Goal: Navigation & Orientation: Find specific page/section

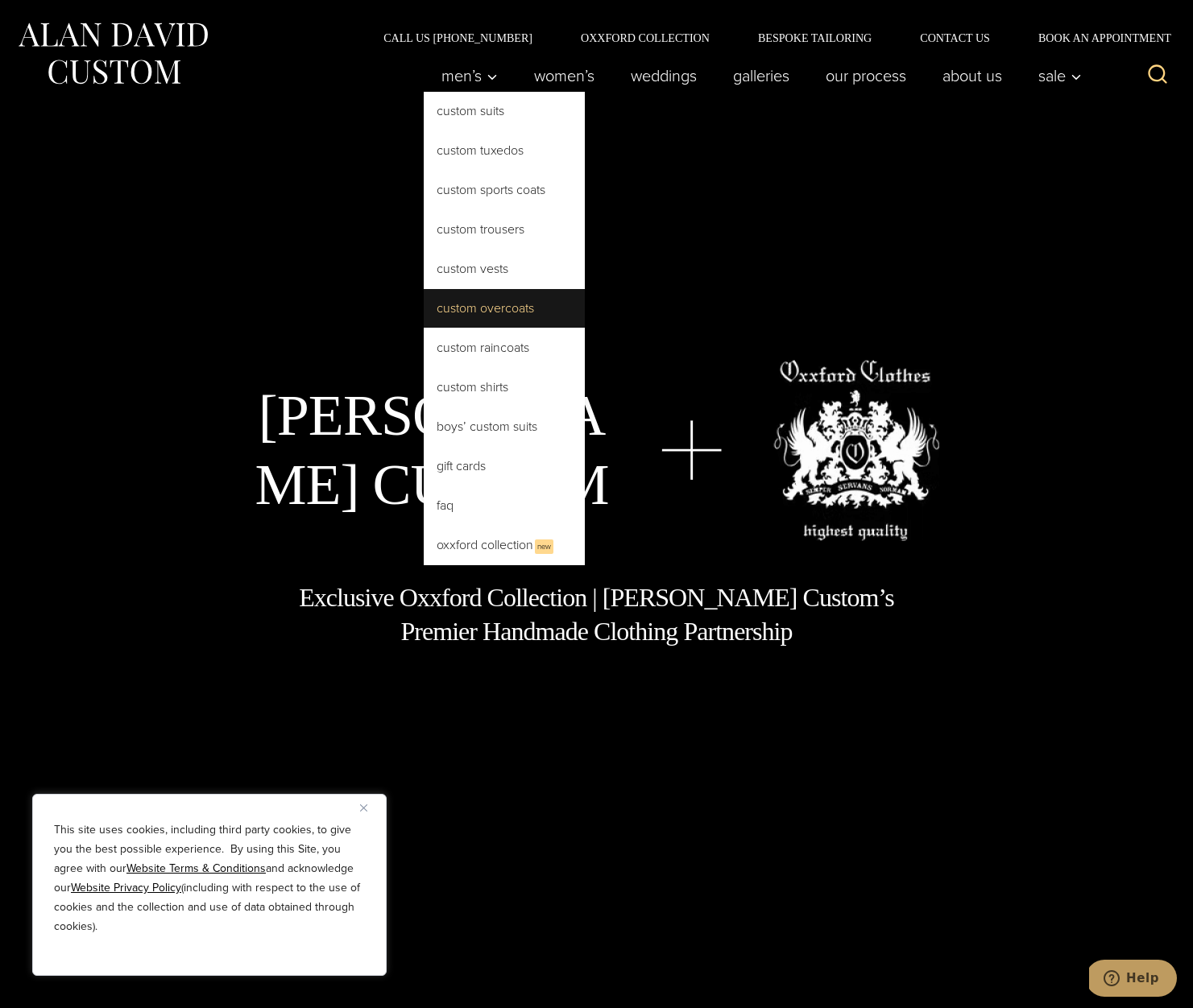
click at [469, 313] on link "Custom Overcoats" at bounding box center [504, 309] width 161 height 39
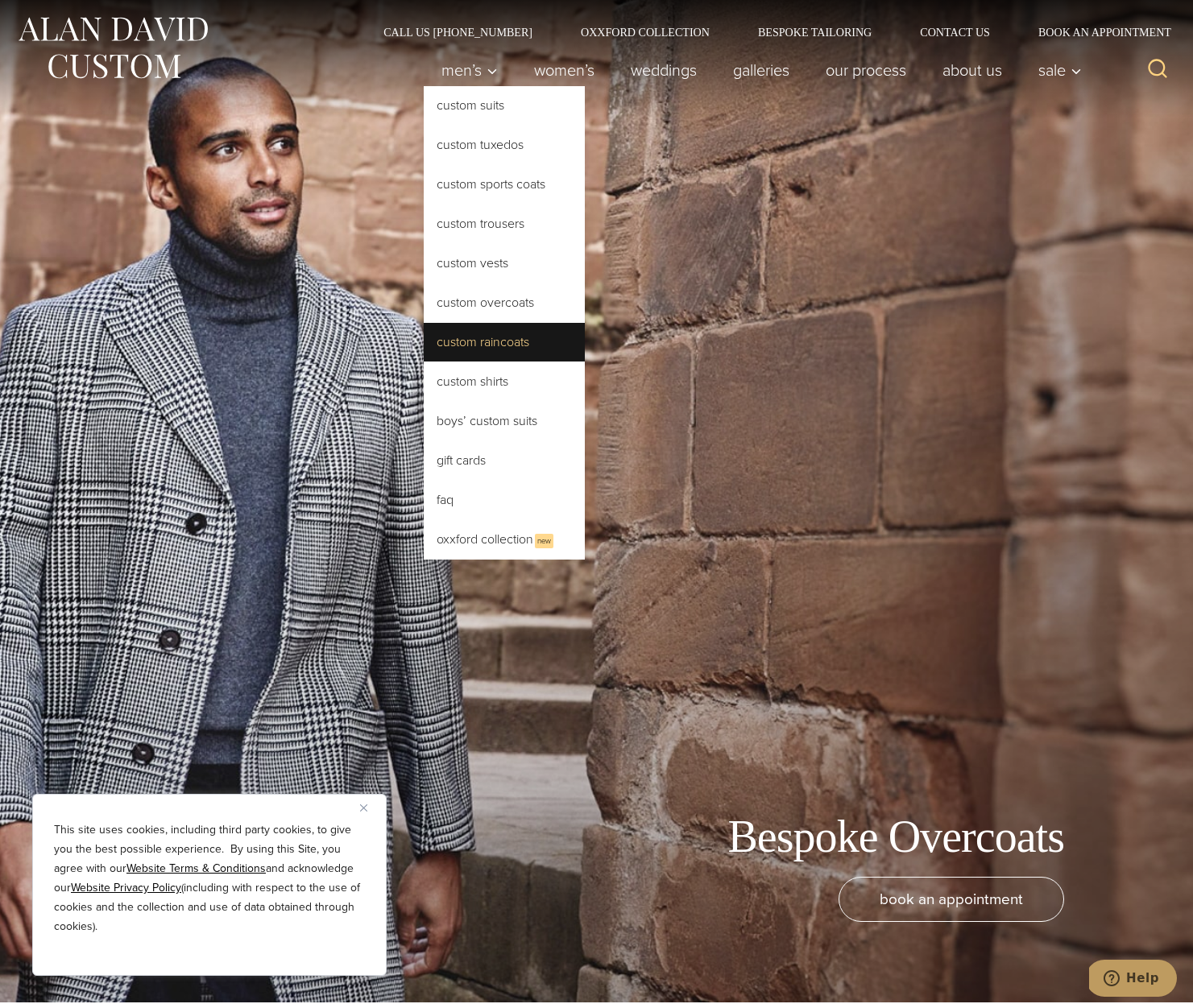
scroll to position [10, 0]
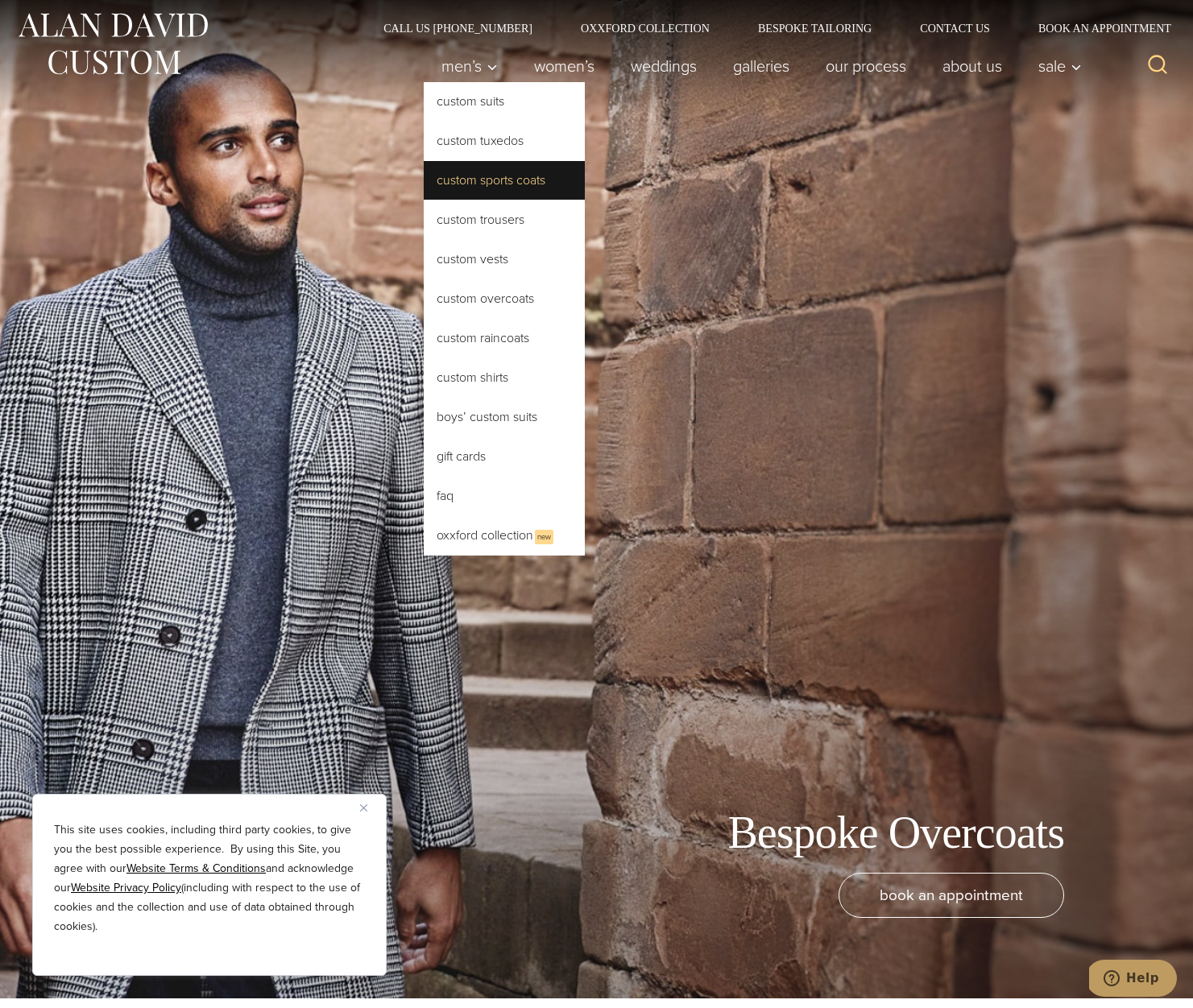
click at [455, 183] on link "Custom Sports Coats" at bounding box center [504, 180] width 161 height 39
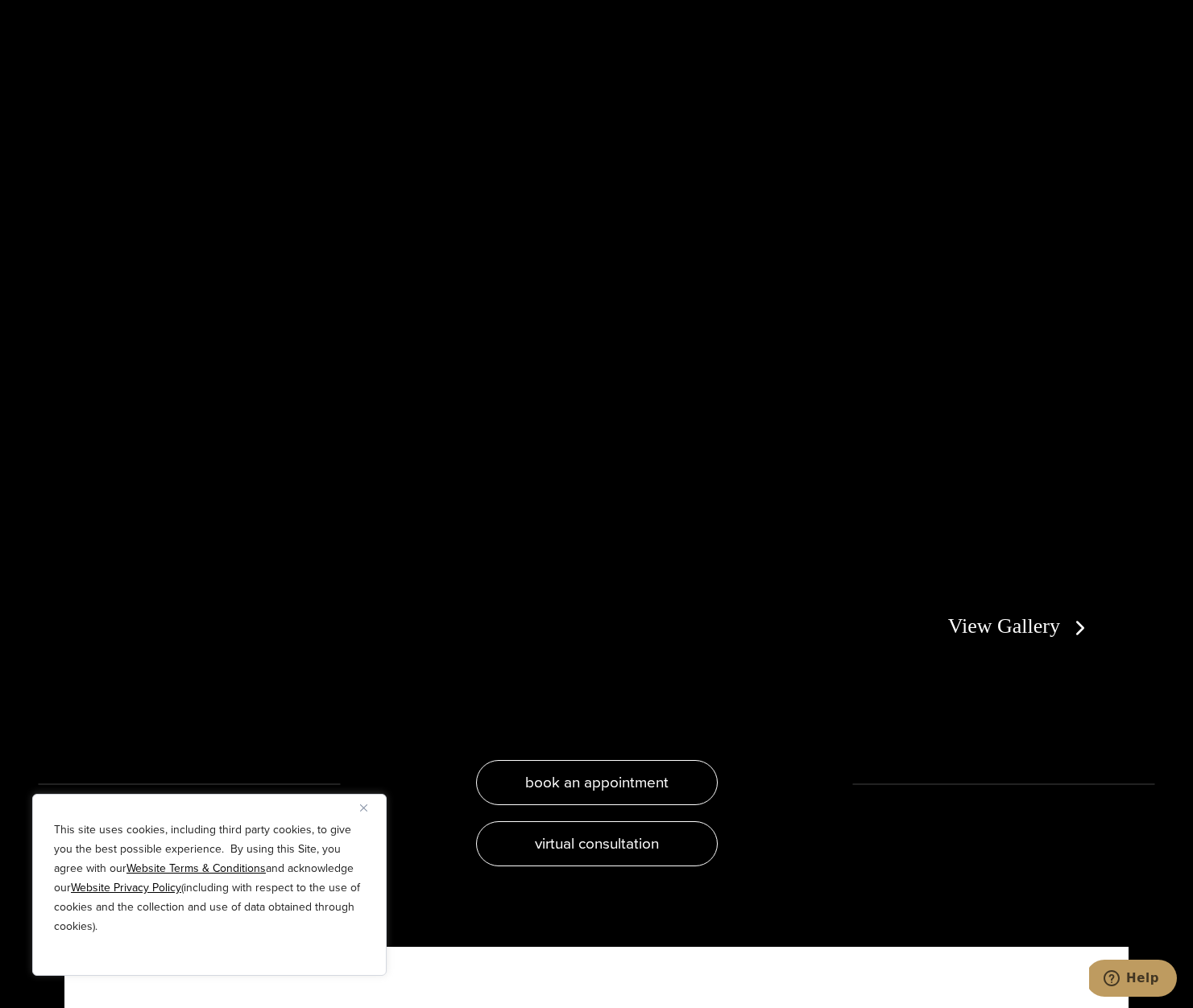
scroll to position [3249, 0]
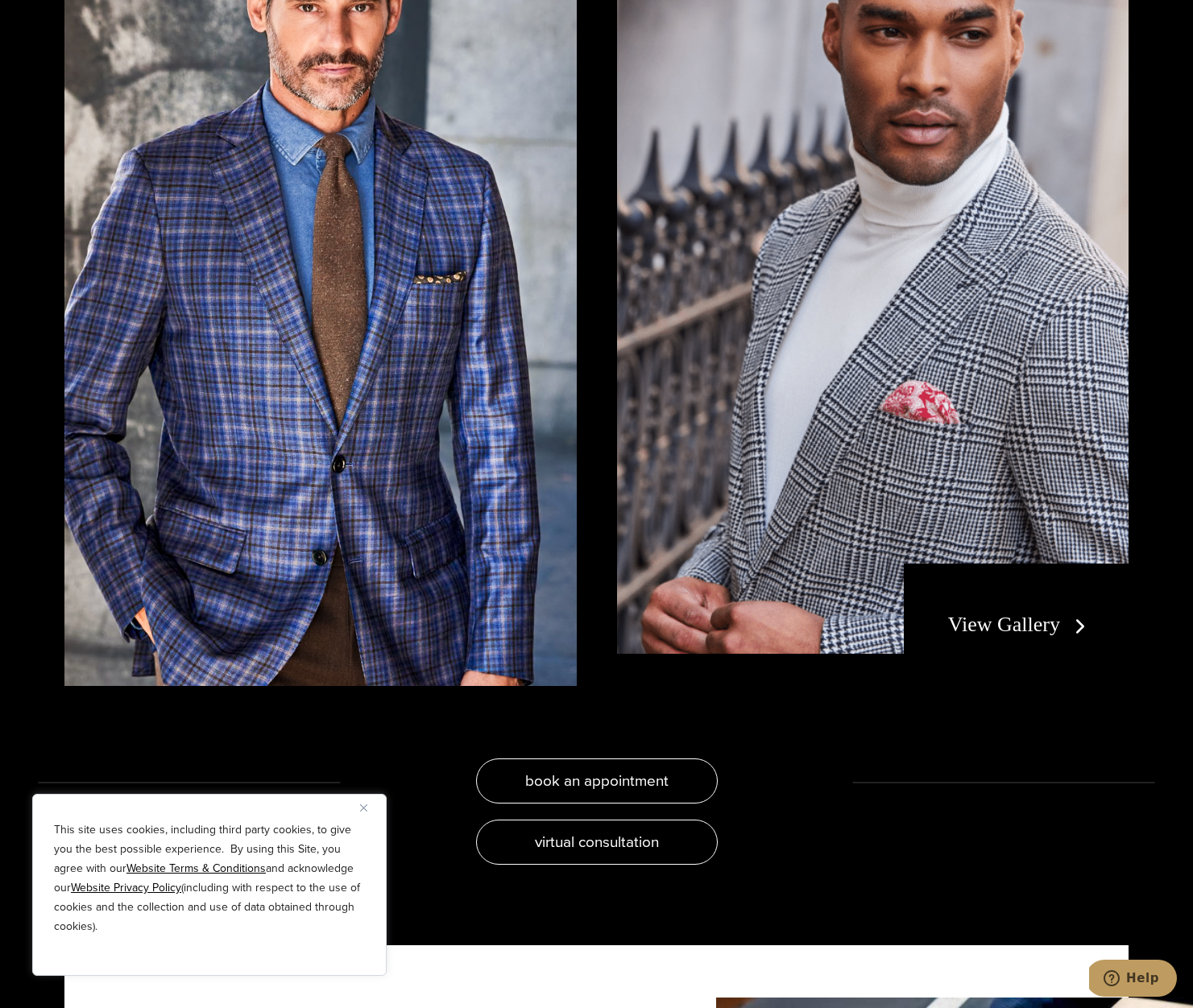
click at [1018, 633] on link "View Gallery" at bounding box center [1020, 624] width 144 height 24
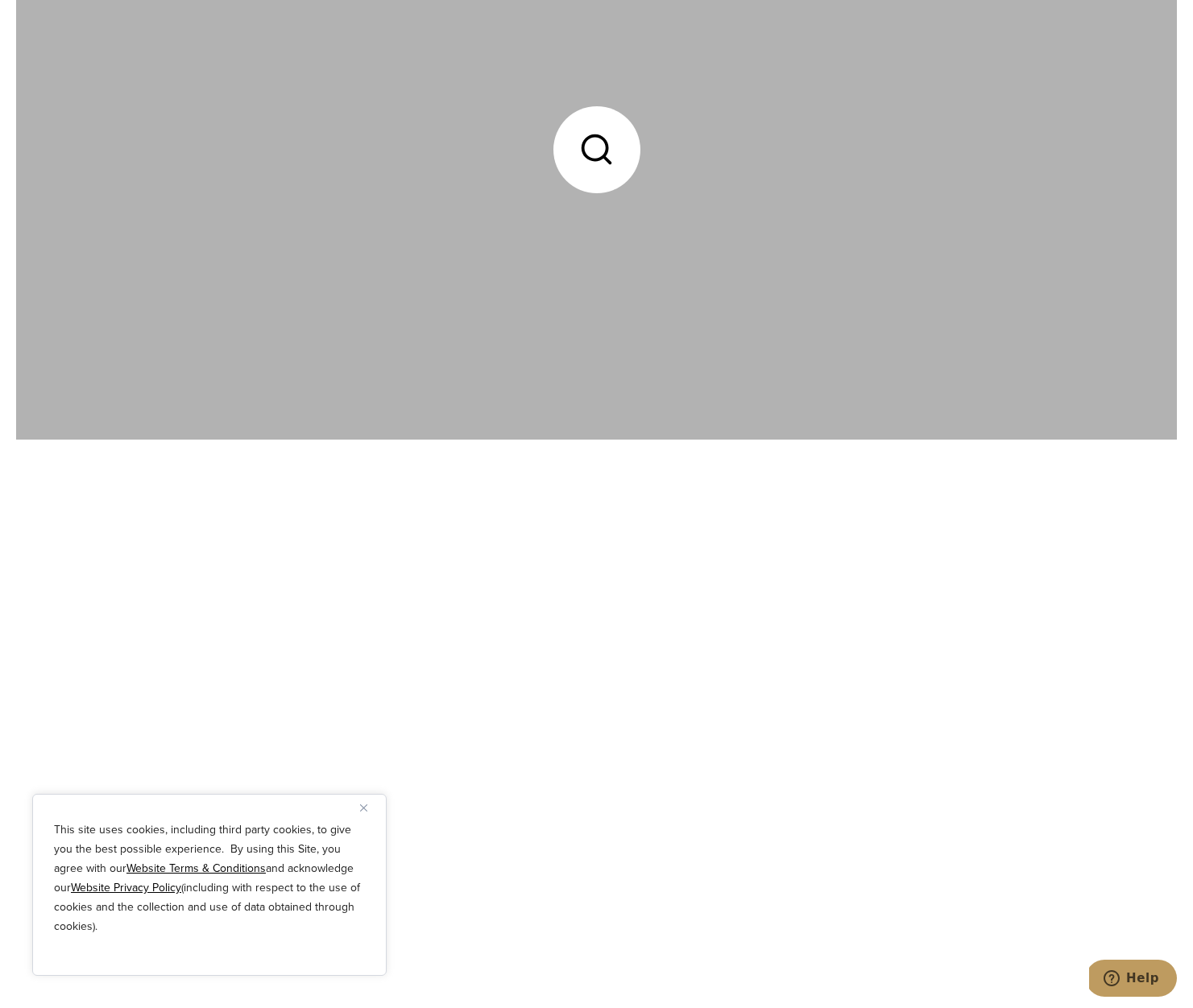
scroll to position [4825, 0]
